Goal: Task Accomplishment & Management: Manage account settings

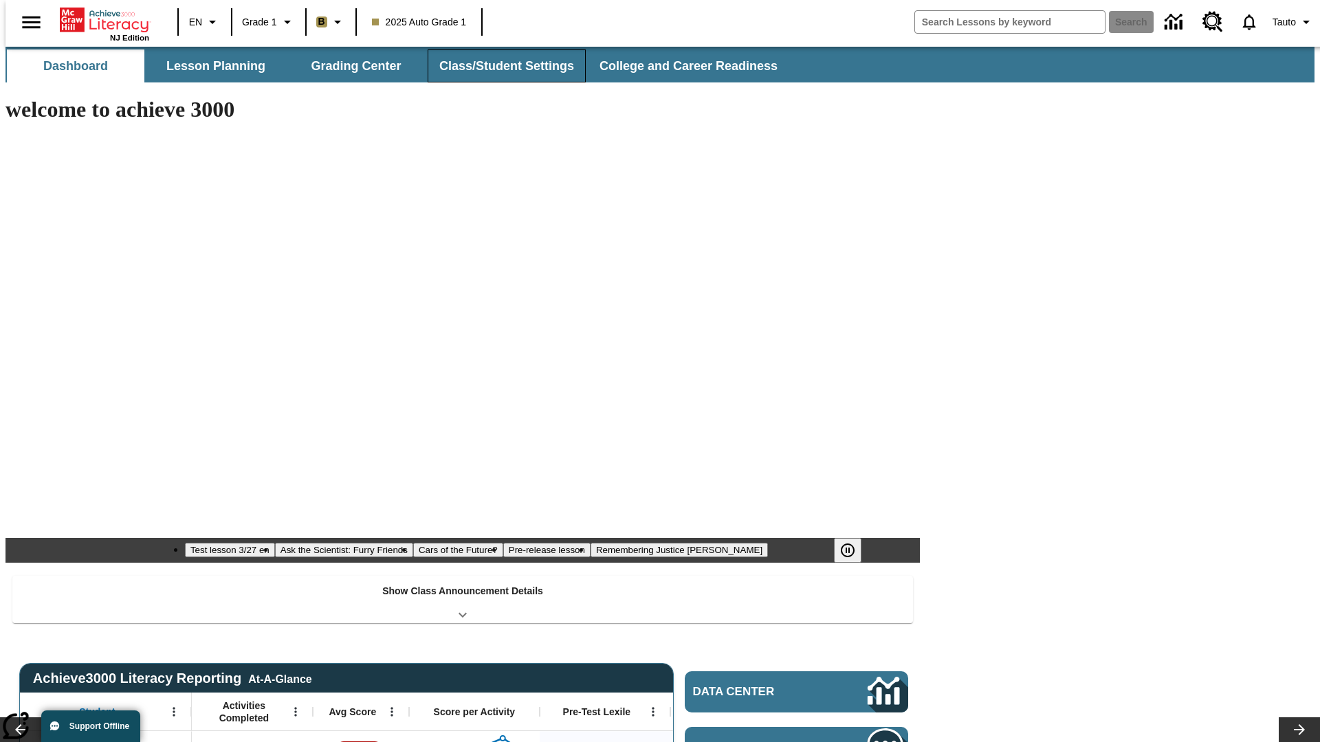
click at [499, 66] on button "Class/Student Settings" at bounding box center [507, 65] width 158 height 33
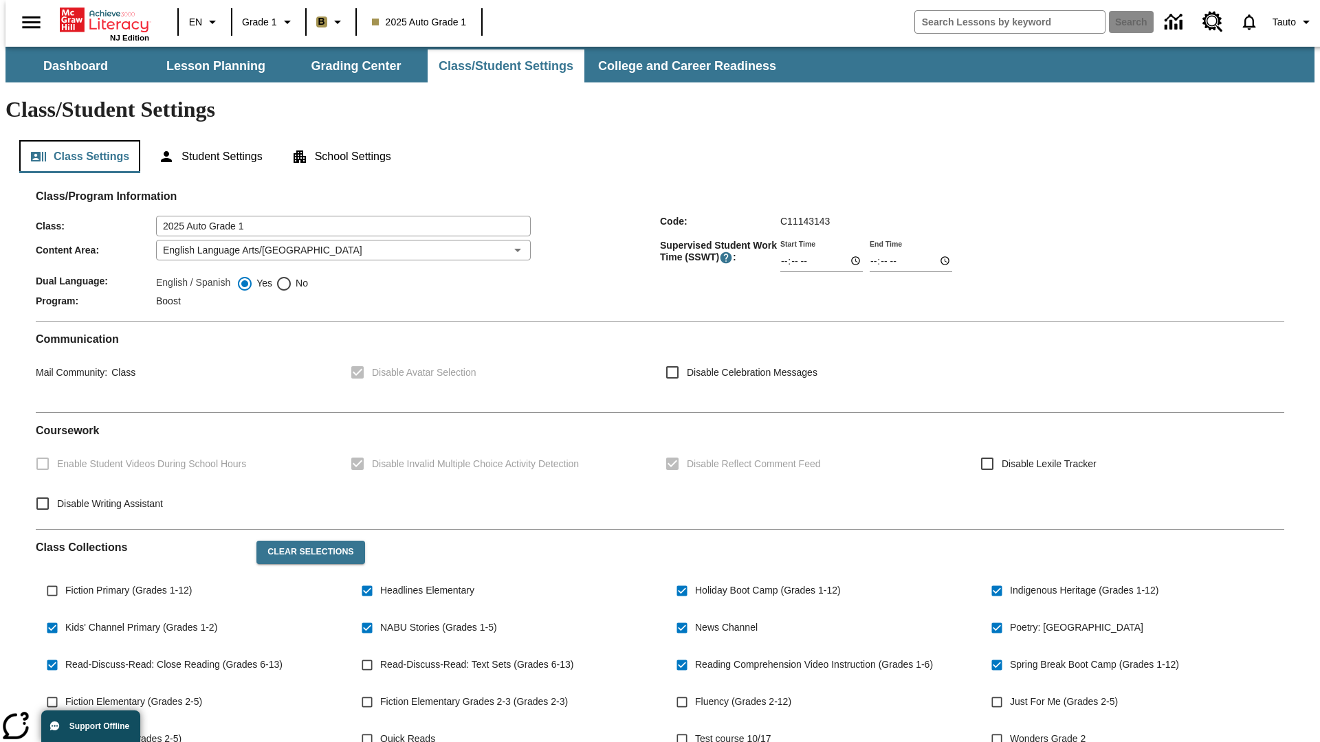
click at [74, 140] on button "Class Settings" at bounding box center [79, 156] width 121 height 33
click at [126, 584] on span "Fiction Primary (Grades 1-12)" at bounding box center [128, 591] width 126 height 14
click at [65, 578] on input "Fiction Primary (Grades 1-12)" at bounding box center [52, 591] width 26 height 26
checkbox input "true"
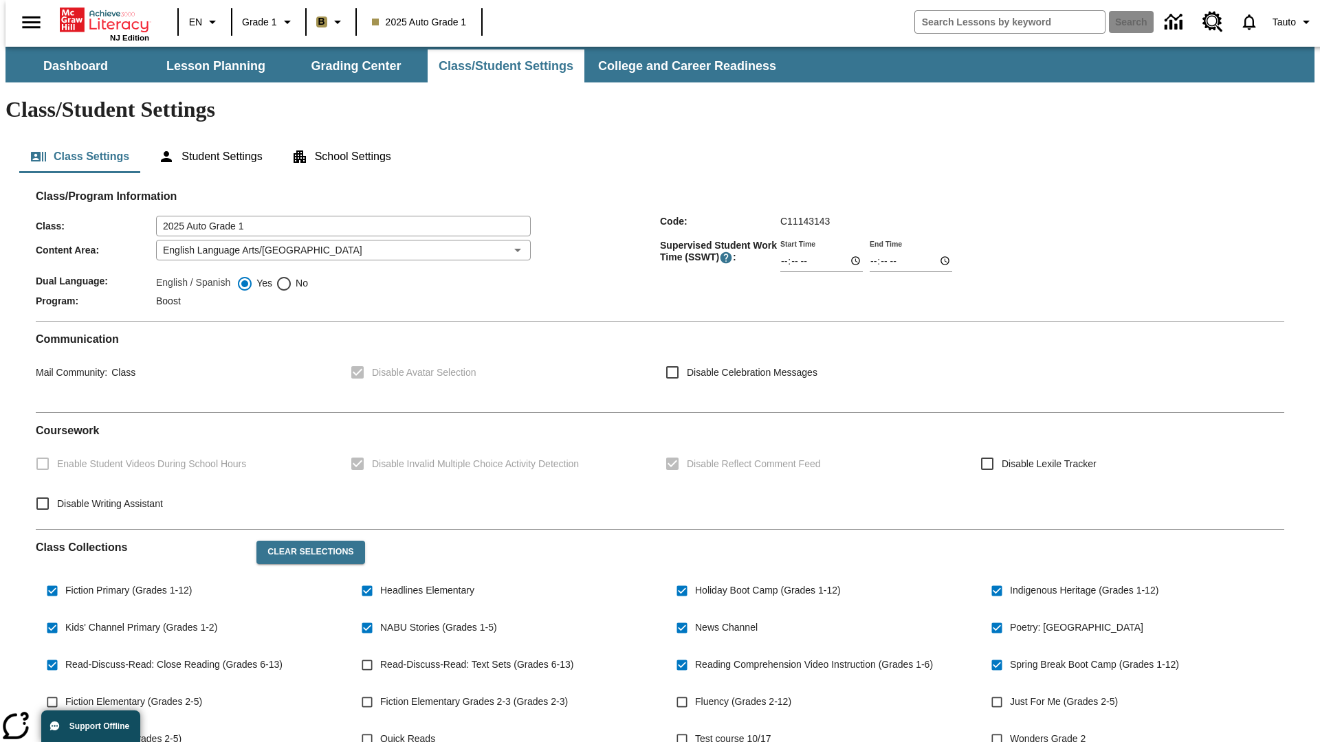
scroll to position [201, 0]
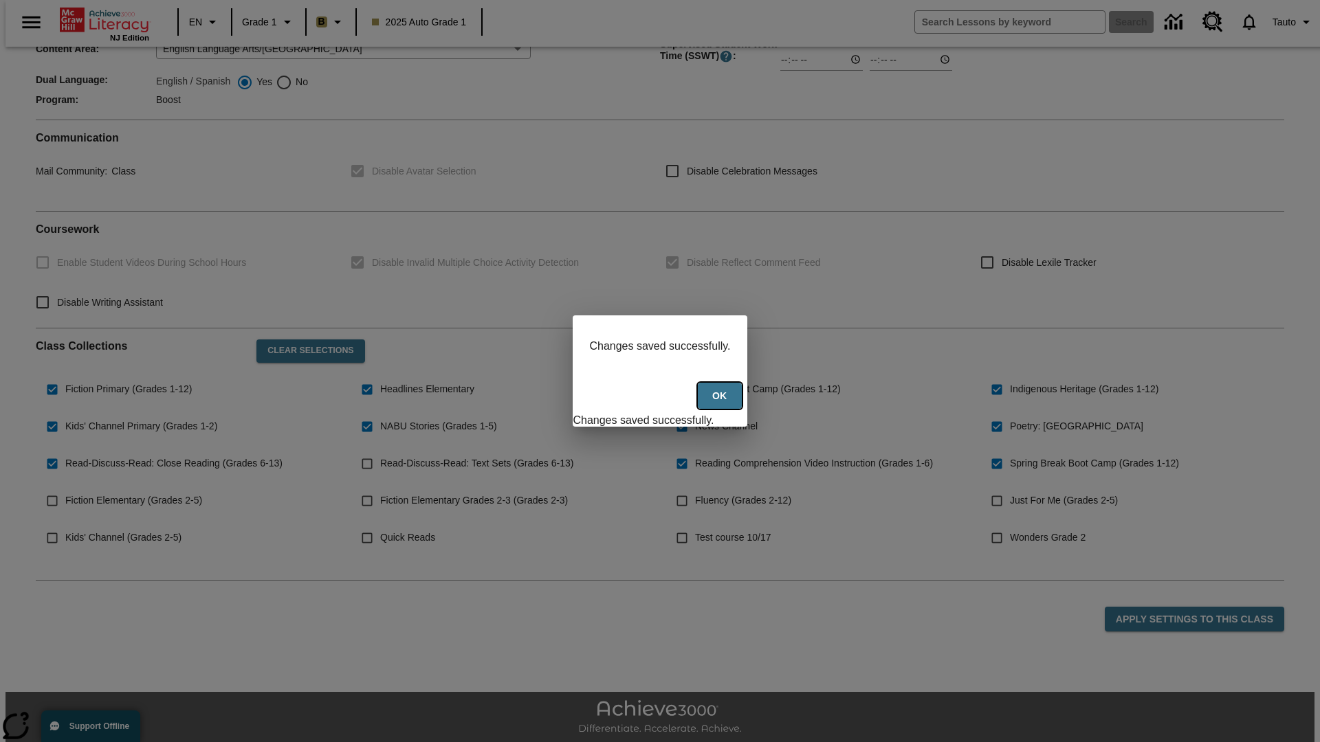
click at [721, 404] on button "Ok" at bounding box center [720, 396] width 44 height 27
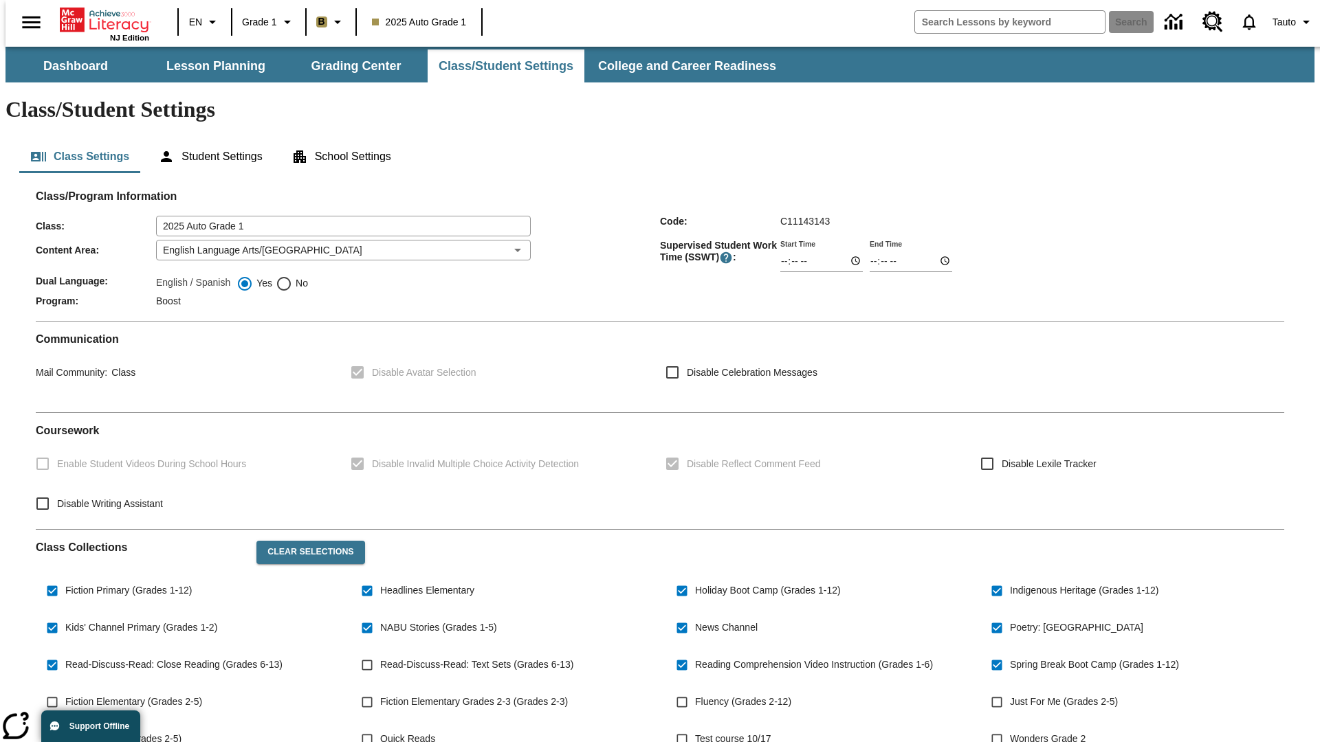
scroll to position [201, 0]
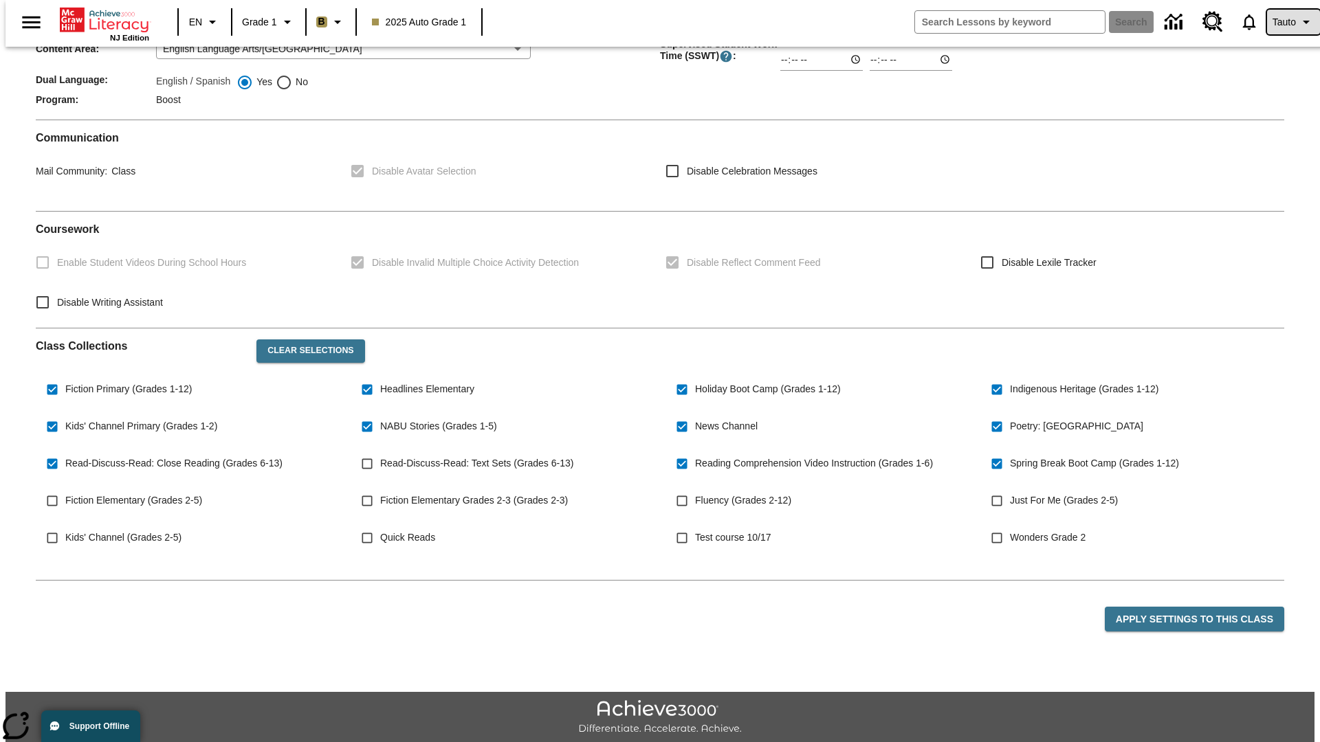
click at [1286, 22] on span "Tauto" at bounding box center [1283, 22] width 23 height 14
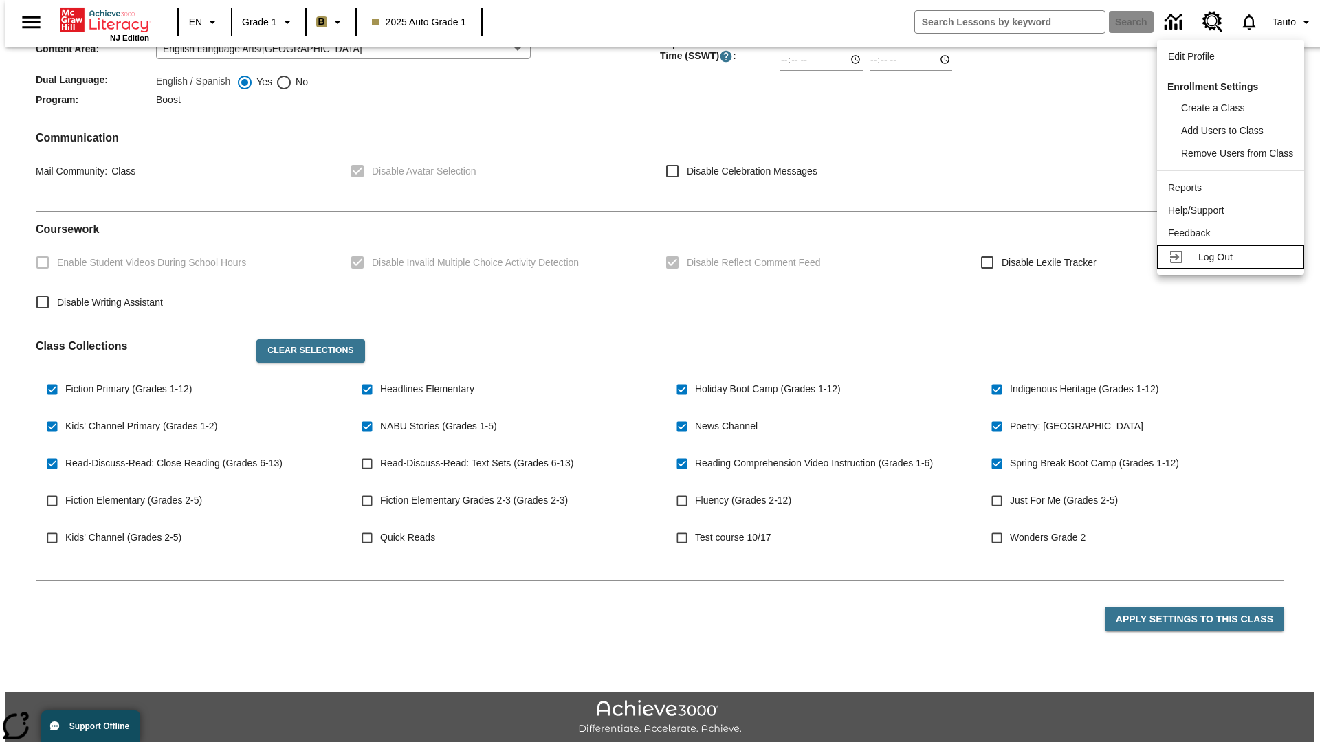
click at [1233, 257] on span "Log Out" at bounding box center [1215, 257] width 34 height 11
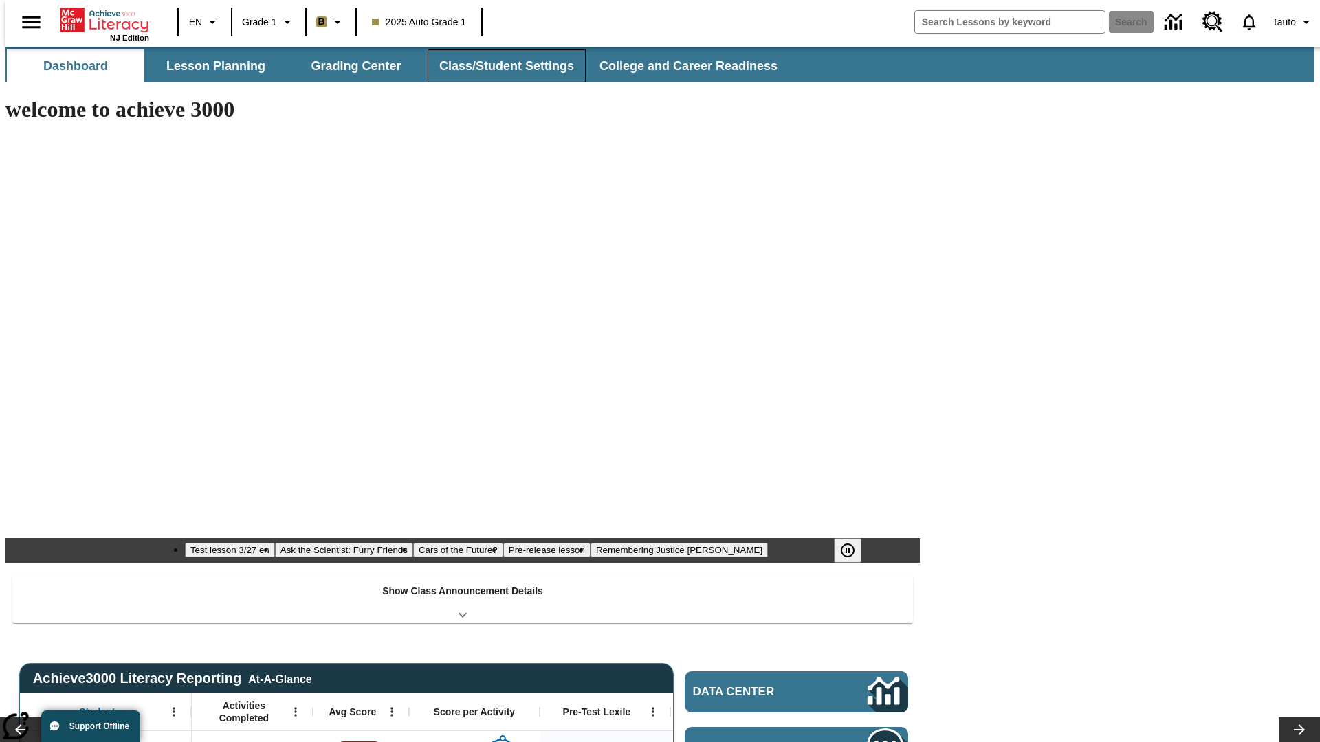
click at [499, 66] on button "Class/Student Settings" at bounding box center [507, 65] width 158 height 33
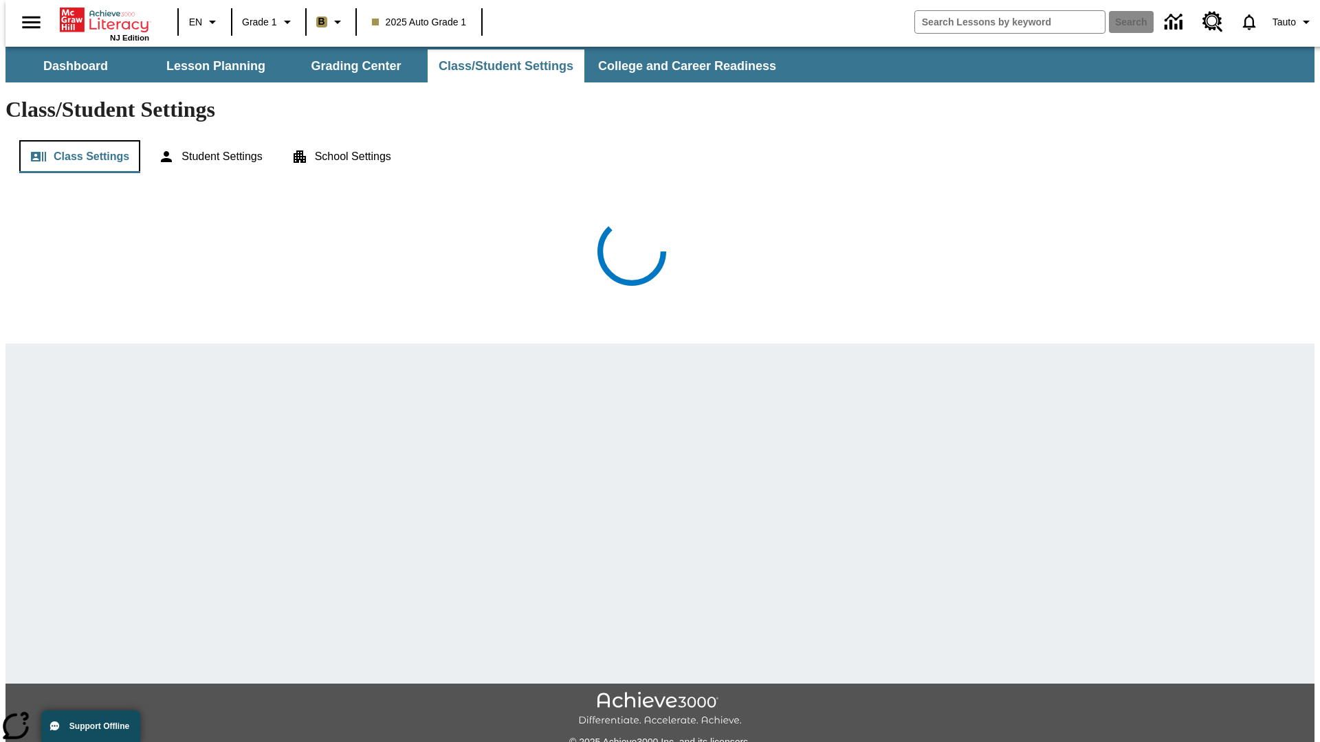
click at [74, 140] on button "Class Settings" at bounding box center [79, 156] width 121 height 33
